Goal: Information Seeking & Learning: Learn about a topic

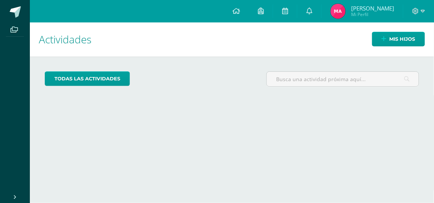
click at [372, 12] on span "Mi Perfil" at bounding box center [372, 14] width 43 height 6
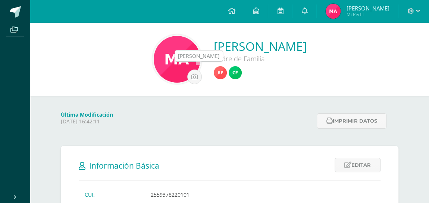
click at [229, 68] on img at bounding box center [235, 72] width 13 height 13
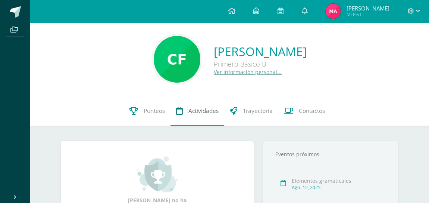
click at [204, 114] on span "Actividades" at bounding box center [204, 111] width 30 height 8
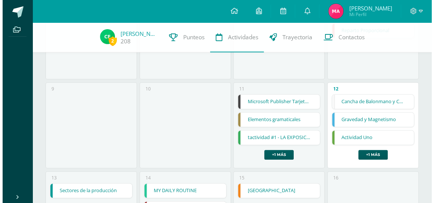
scroll to position [203, 0]
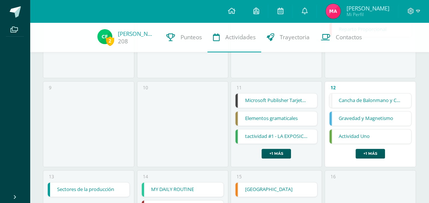
click at [260, 114] on link "Elementos gramaticales" at bounding box center [277, 118] width 82 height 14
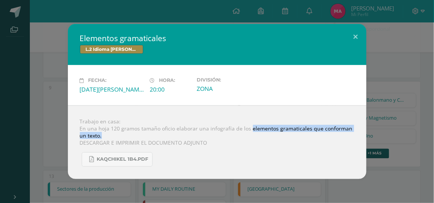
drag, startPoint x: 248, startPoint y: 128, endPoint x: 347, endPoint y: 133, distance: 99.4
click at [347, 133] on div "Trabajo en casa: En una hoja 120 gramos tamaño oficio elaborar una infografía d…" at bounding box center [217, 142] width 299 height 74
copy div "elementos gramaticales que conforman un texto."
